Goal: Information Seeking & Learning: Check status

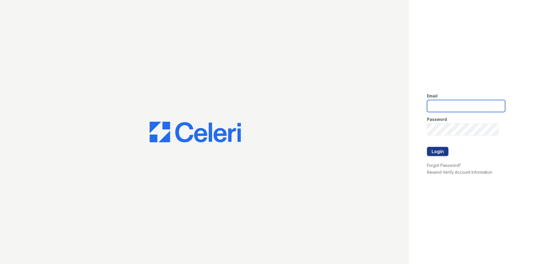
type input "[EMAIL_ADDRESS][DOMAIN_NAME]"
drag, startPoint x: 158, startPoint y: 100, endPoint x: 187, endPoint y: 118, distance: 34.1
click at [159, 100] on div at bounding box center [204, 132] width 409 height 264
click at [439, 151] on button "Login" at bounding box center [437, 151] width 21 height 9
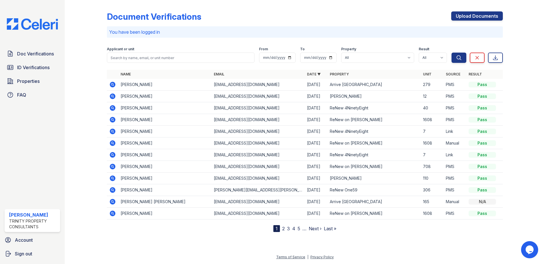
click at [269, 227] on nav "1 2 3 4 5 … Next › Last »" at bounding box center [305, 228] width 63 height 7
click at [269, 228] on link "2" at bounding box center [283, 228] width 3 height 6
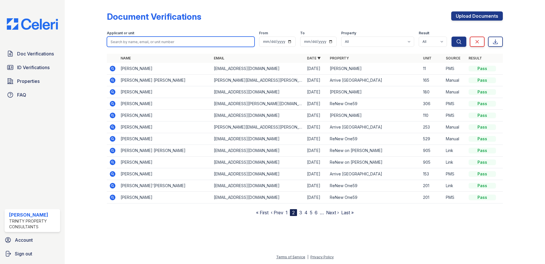
click at [184, 44] on input "search" at bounding box center [181, 42] width 148 height 10
click at [269, 23] on div "Document Verifications Upload Documents" at bounding box center [305, 18] width 396 height 15
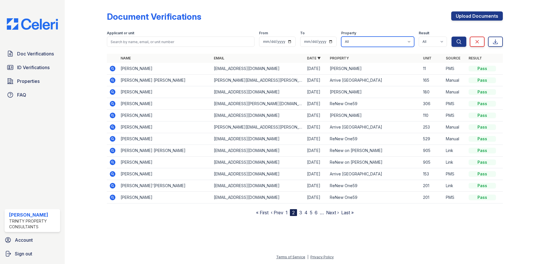
click at [269, 42] on select "All Arrive Sonoma Ridge ReNew 4NinetyEight ReNew Aster ReNew Berryessa ReNew Mi…" at bounding box center [377, 42] width 73 height 10
select select "31"
click at [269, 37] on select "All Arrive Sonoma Ridge ReNew 4NinetyEight ReNew Aster ReNew Berryessa ReNew Mi…" at bounding box center [377, 42] width 73 height 10
click at [269, 36] on div "Search Clear Export" at bounding box center [477, 38] width 51 height 18
drag, startPoint x: 456, startPoint y: 45, endPoint x: 454, endPoint y: 54, distance: 9.6
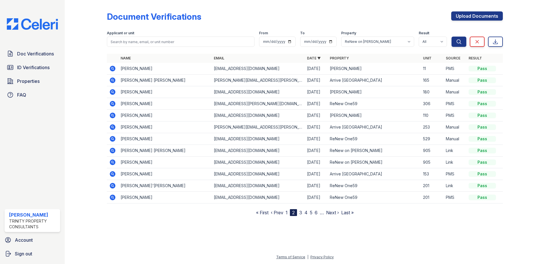
click at [269, 45] on button "Search" at bounding box center [459, 42] width 15 height 10
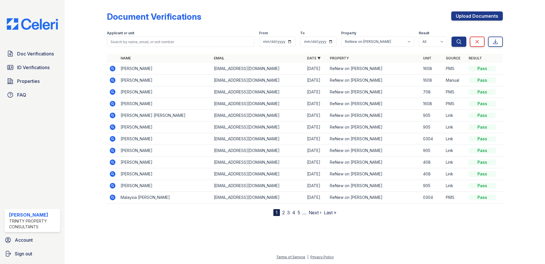
click at [110, 138] on icon at bounding box center [113, 139] width 6 height 6
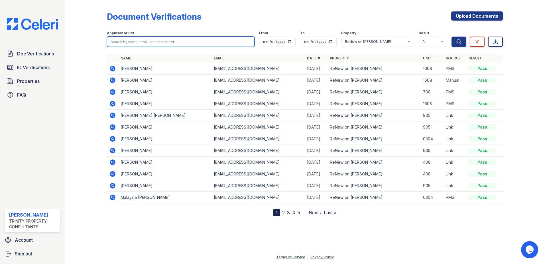
click at [155, 45] on input "search" at bounding box center [181, 42] width 148 height 10
drag, startPoint x: 386, startPoint y: 22, endPoint x: 425, endPoint y: 33, distance: 40.5
click at [391, 22] on div "Document Verifications Upload Documents" at bounding box center [305, 18] width 396 height 15
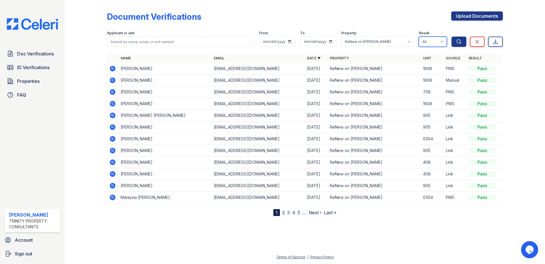
click at [431, 40] on select "All Pass Caution Fail N/a" at bounding box center [433, 42] width 28 height 10
drag, startPoint x: 248, startPoint y: 18, endPoint x: 249, endPoint y: 23, distance: 5.1
click at [248, 18] on div "Document Verifications Upload Documents" at bounding box center [305, 18] width 396 height 15
click at [32, 69] on span "ID Verifications" at bounding box center [33, 67] width 33 height 7
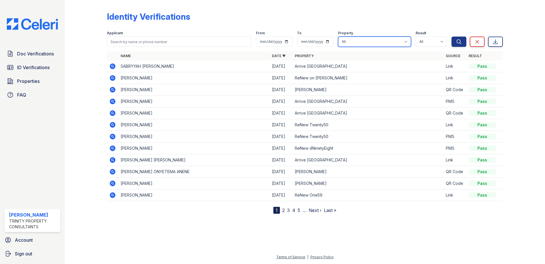
drag, startPoint x: 382, startPoint y: 37, endPoint x: 378, endPoint y: 43, distance: 7.7
click at [382, 37] on select "All Arrive Sonoma Ridge ReNew 4NinetyEight ReNew Aster ReNew Berryessa ReNew Mi…" at bounding box center [374, 42] width 73 height 10
select select "31"
click at [339, 37] on select "All Arrive Sonoma Ridge ReNew 4NinetyEight ReNew Aster ReNew Berryessa ReNew Mi…" at bounding box center [374, 42] width 73 height 10
click at [455, 39] on button "Search" at bounding box center [459, 42] width 15 height 10
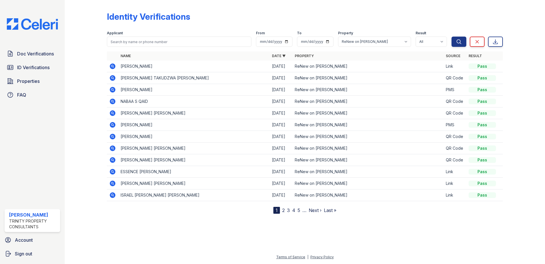
click at [113, 78] on icon at bounding box center [112, 77] width 7 height 7
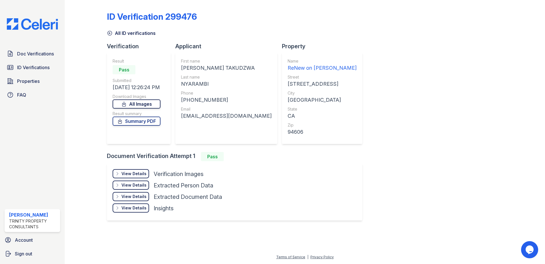
click at [134, 107] on link "All Images" at bounding box center [137, 103] width 48 height 9
drag, startPoint x: 78, startPoint y: 141, endPoint x: 77, endPoint y: 137, distance: 4.1
click at [78, 141] on div at bounding box center [90, 115] width 33 height 226
drag, startPoint x: 80, startPoint y: 106, endPoint x: 86, endPoint y: 114, distance: 9.7
click at [80, 108] on div at bounding box center [90, 115] width 33 height 226
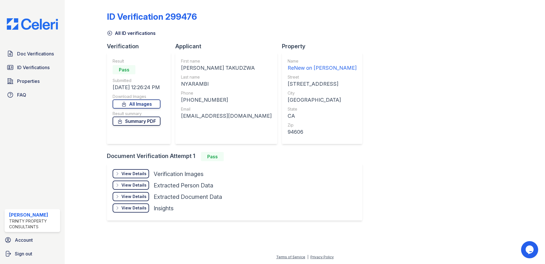
click at [141, 121] on link "Summary PDF" at bounding box center [137, 120] width 48 height 9
click at [34, 70] on span "ID Verifications" at bounding box center [33, 67] width 33 height 7
